Goal: Information Seeking & Learning: Learn about a topic

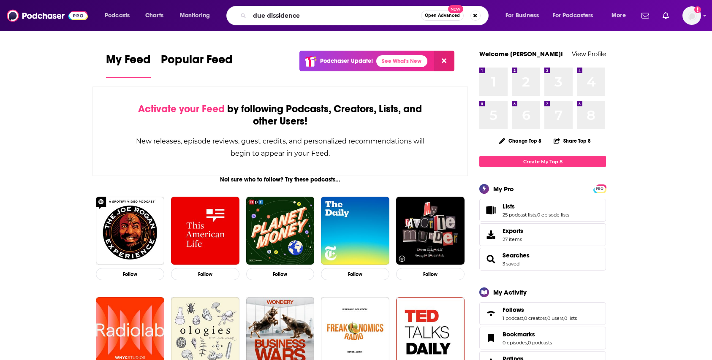
type input "due dissidence"
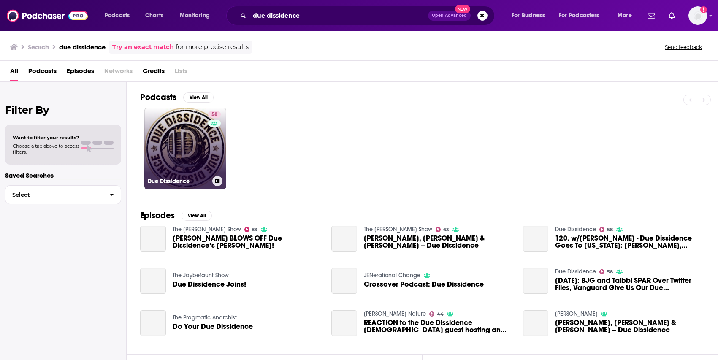
click at [194, 137] on link "58 Due Dissidence" at bounding box center [185, 149] width 82 height 82
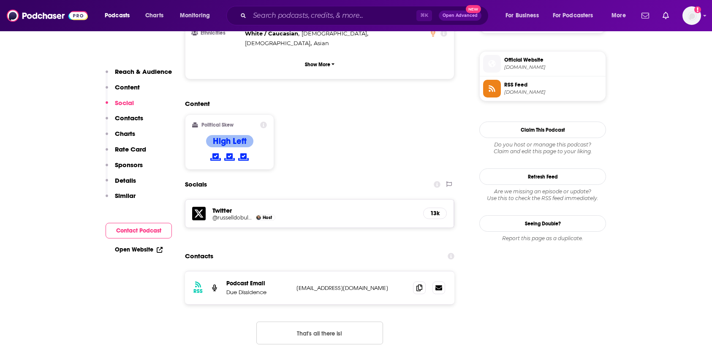
scroll to position [660, 0]
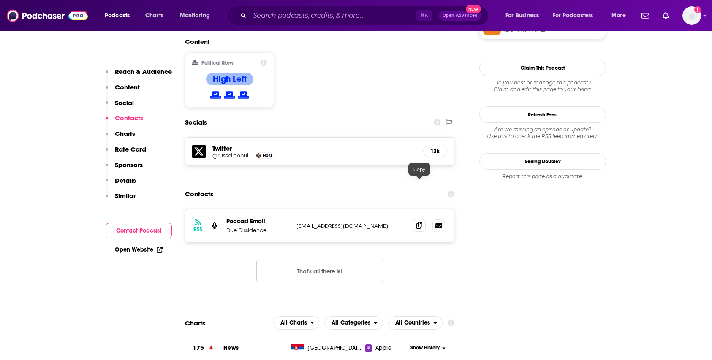
click at [417, 222] on icon at bounding box center [419, 225] width 6 height 7
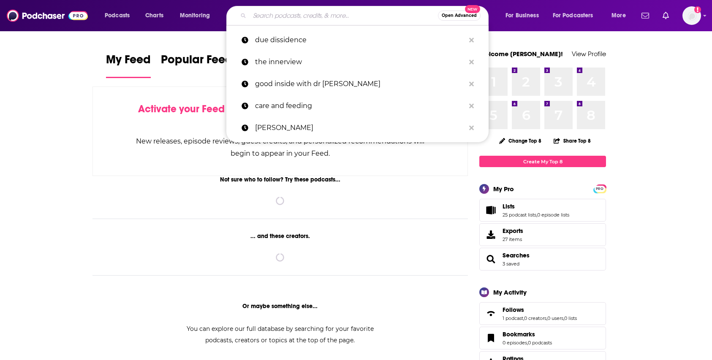
click at [359, 16] on input "Search podcasts, credits, & more..." at bounding box center [344, 16] width 188 height 14
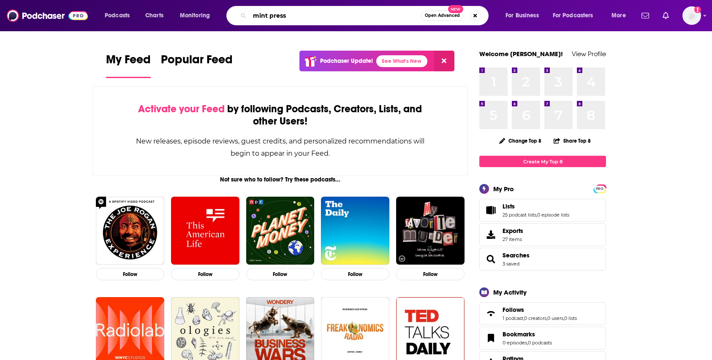
type input "mint press"
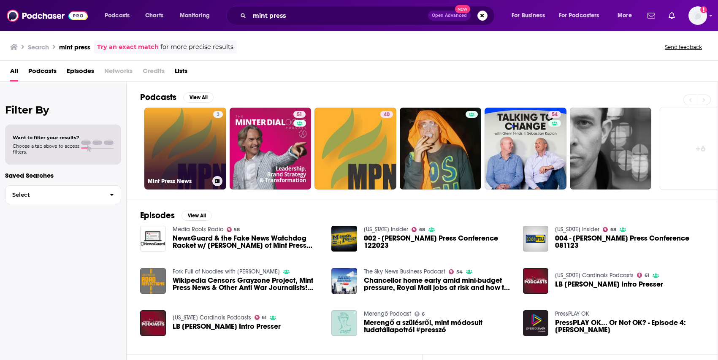
click at [201, 135] on link "3 Mint Press News" at bounding box center [185, 149] width 82 height 82
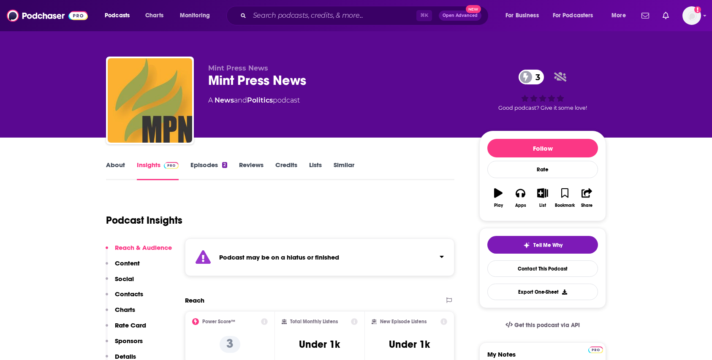
click at [346, 161] on link "Similar" at bounding box center [344, 170] width 21 height 19
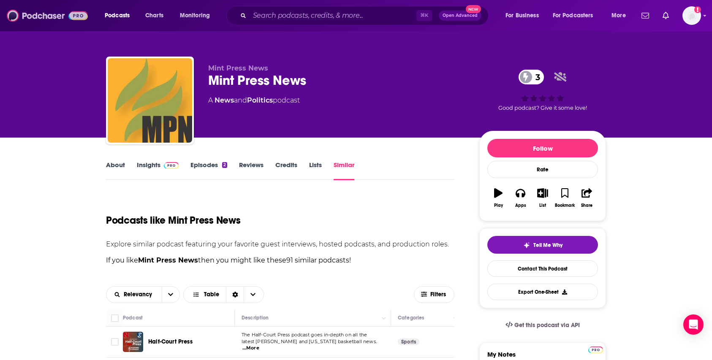
click at [39, 15] on img at bounding box center [47, 16] width 81 height 16
